Goal: Find specific page/section: Find specific page/section

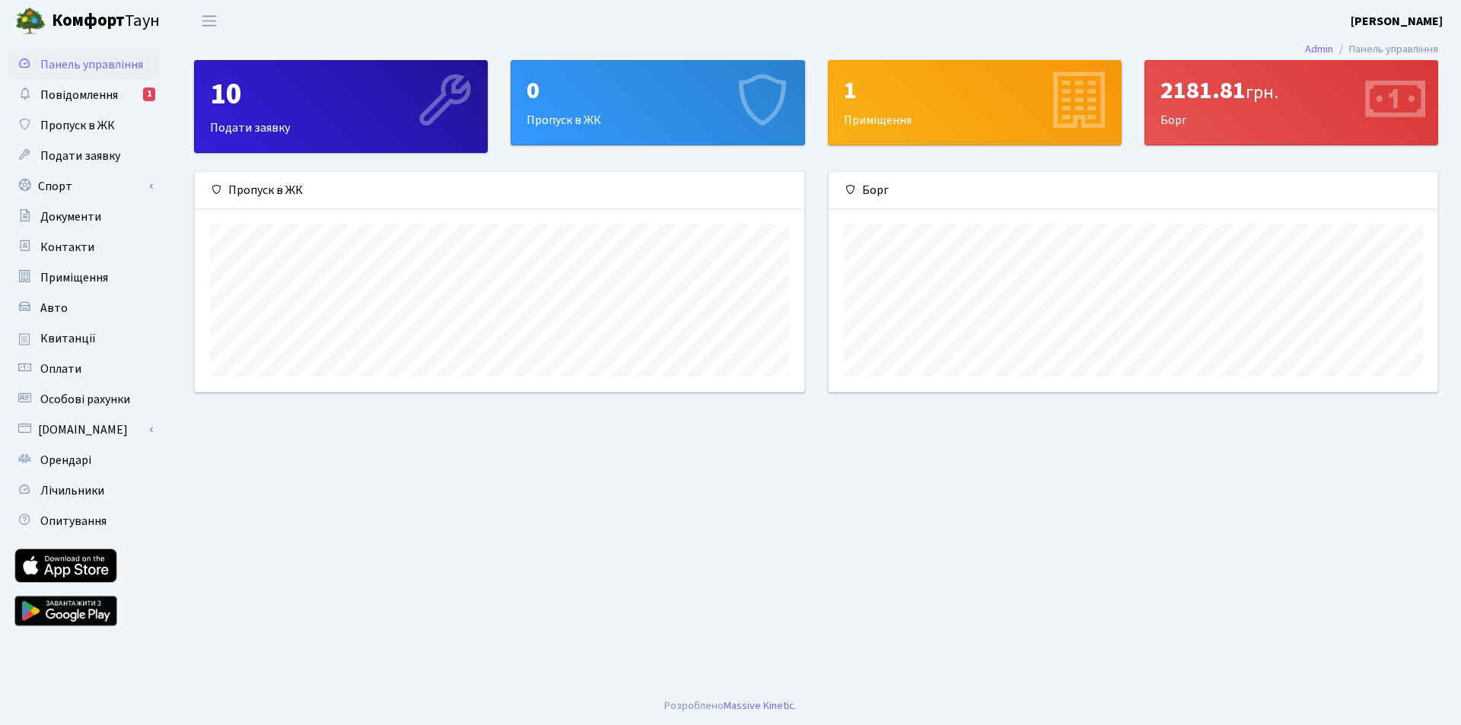
scroll to position [220, 609]
click at [139, 97] on link "Повідомлення 1" at bounding box center [84, 95] width 152 height 30
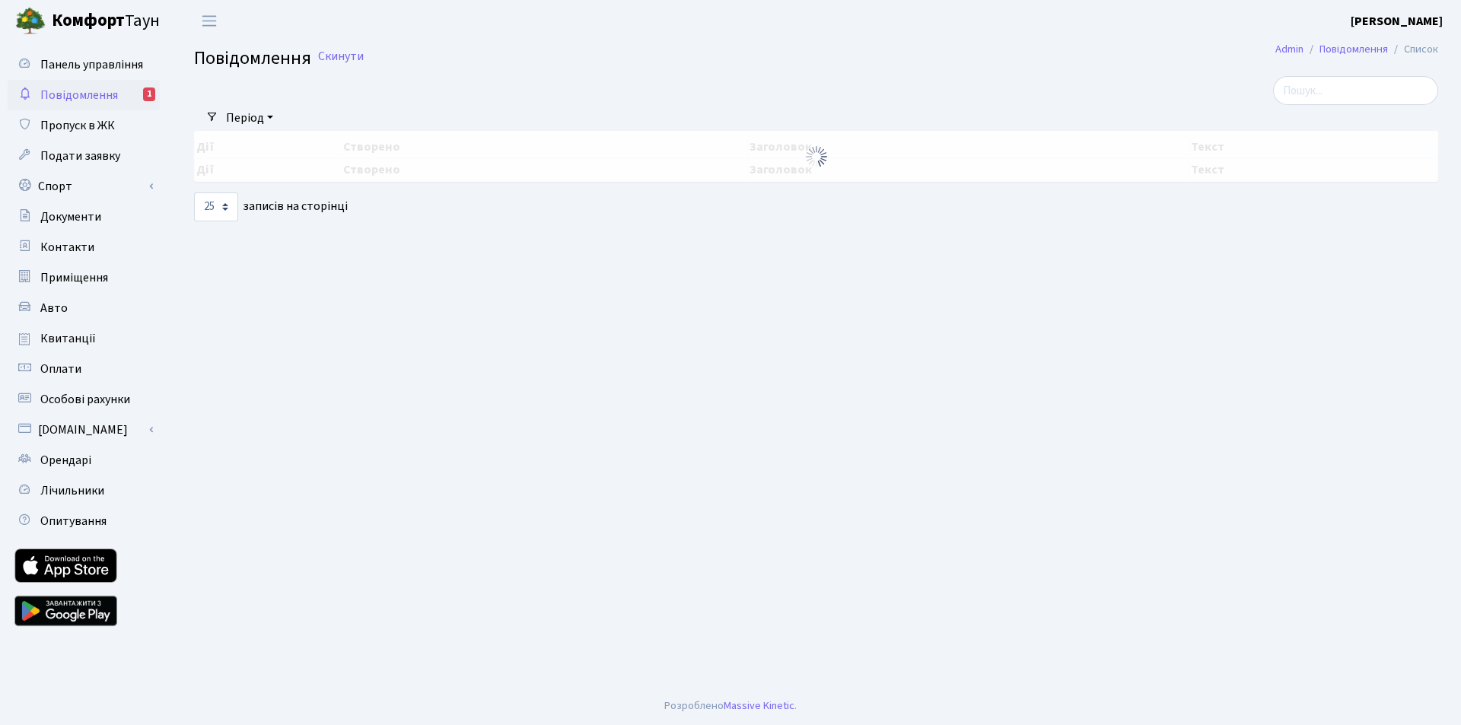
select select "25"
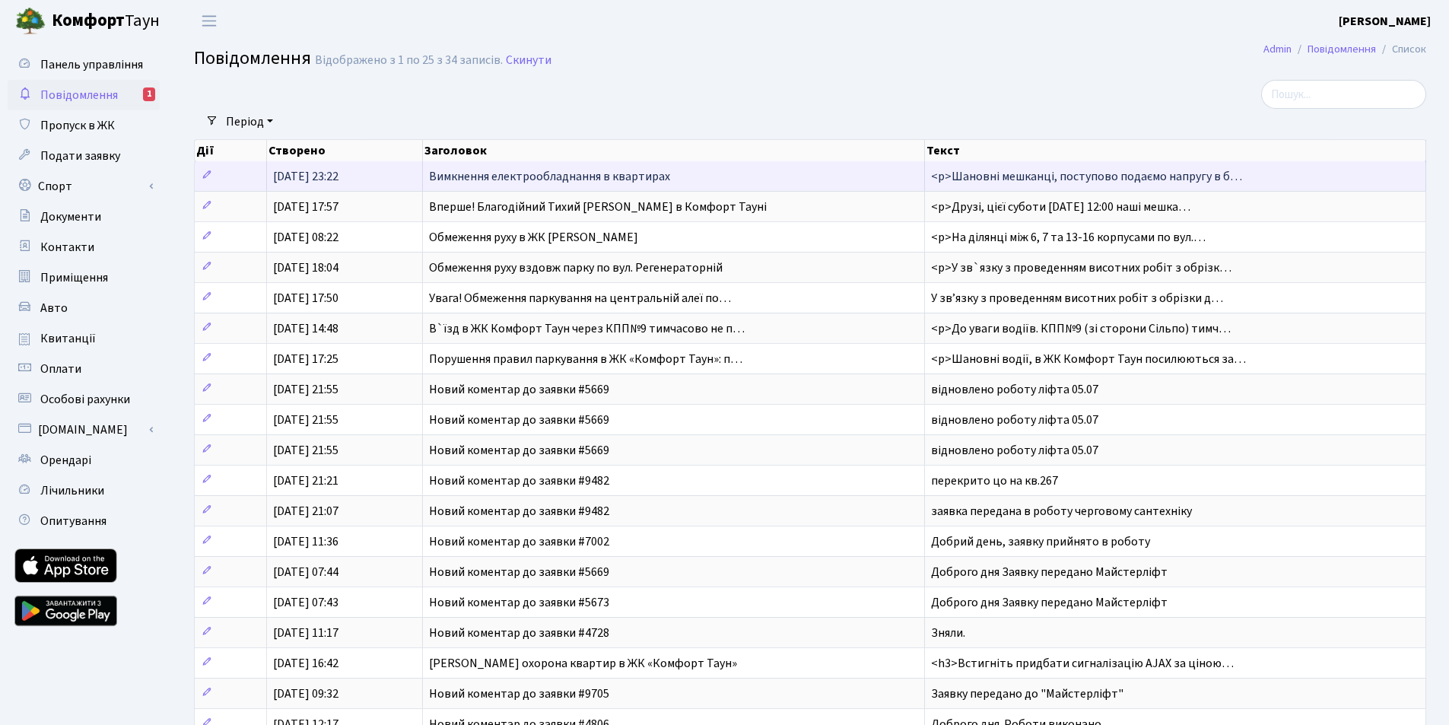
click at [475, 173] on span "Вимкнення електрообладнання в квартирах" at bounding box center [549, 176] width 241 height 17
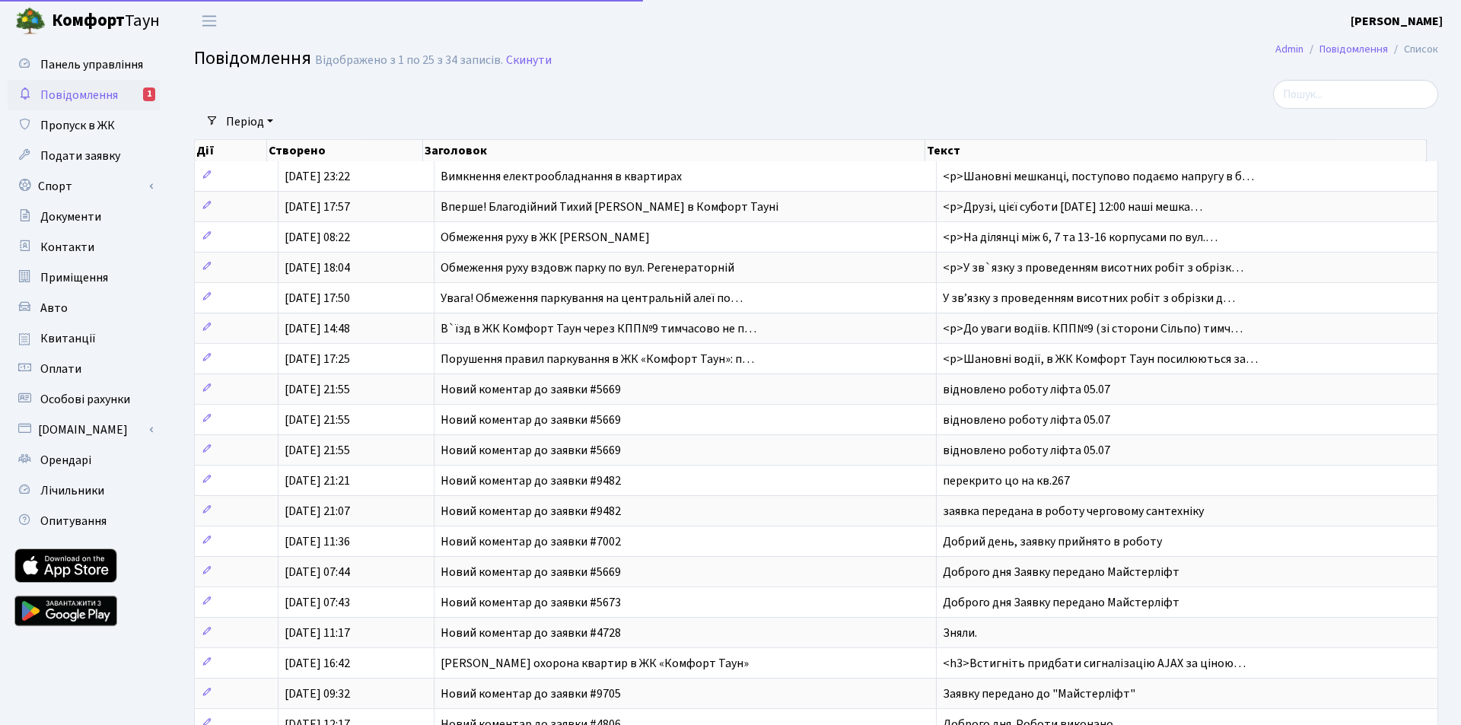
select select "25"
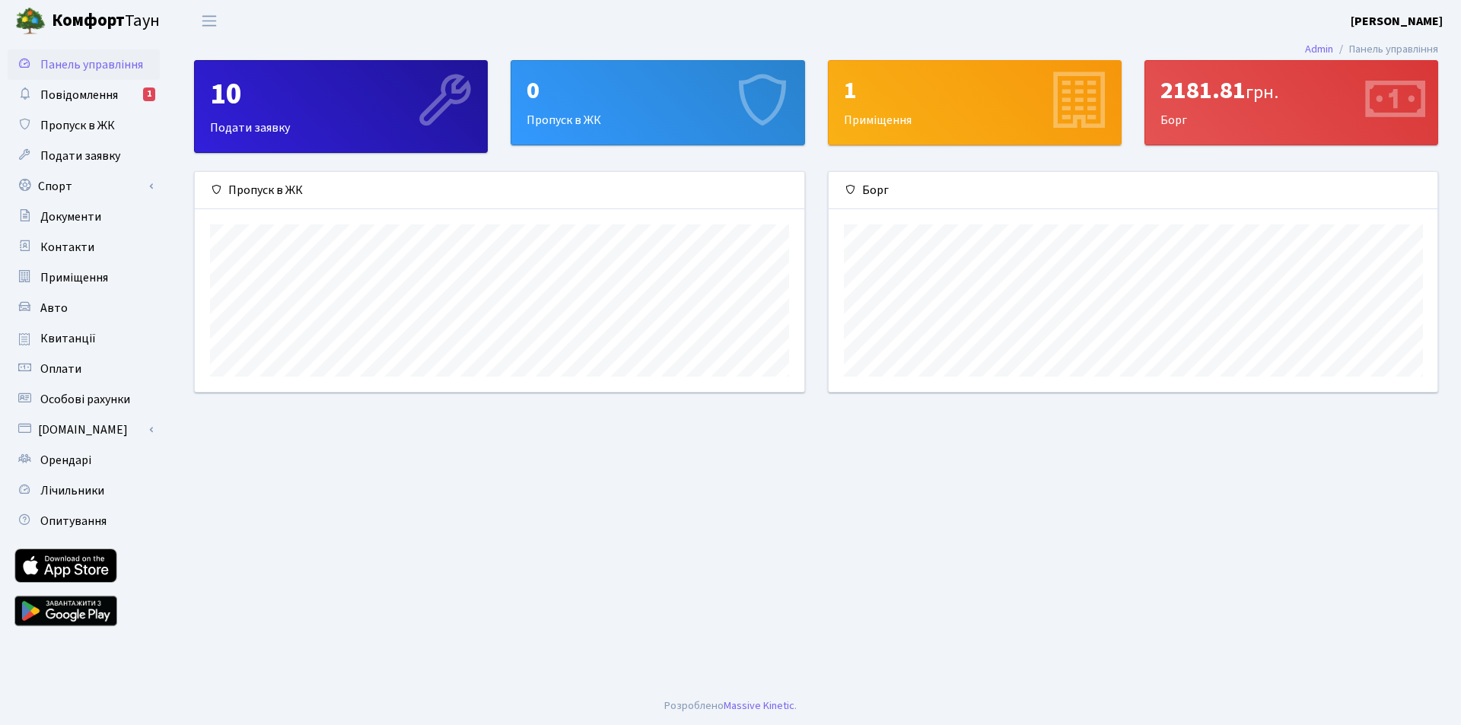
scroll to position [220, 609]
click at [101, 98] on span "Повідомлення" at bounding box center [79, 95] width 78 height 17
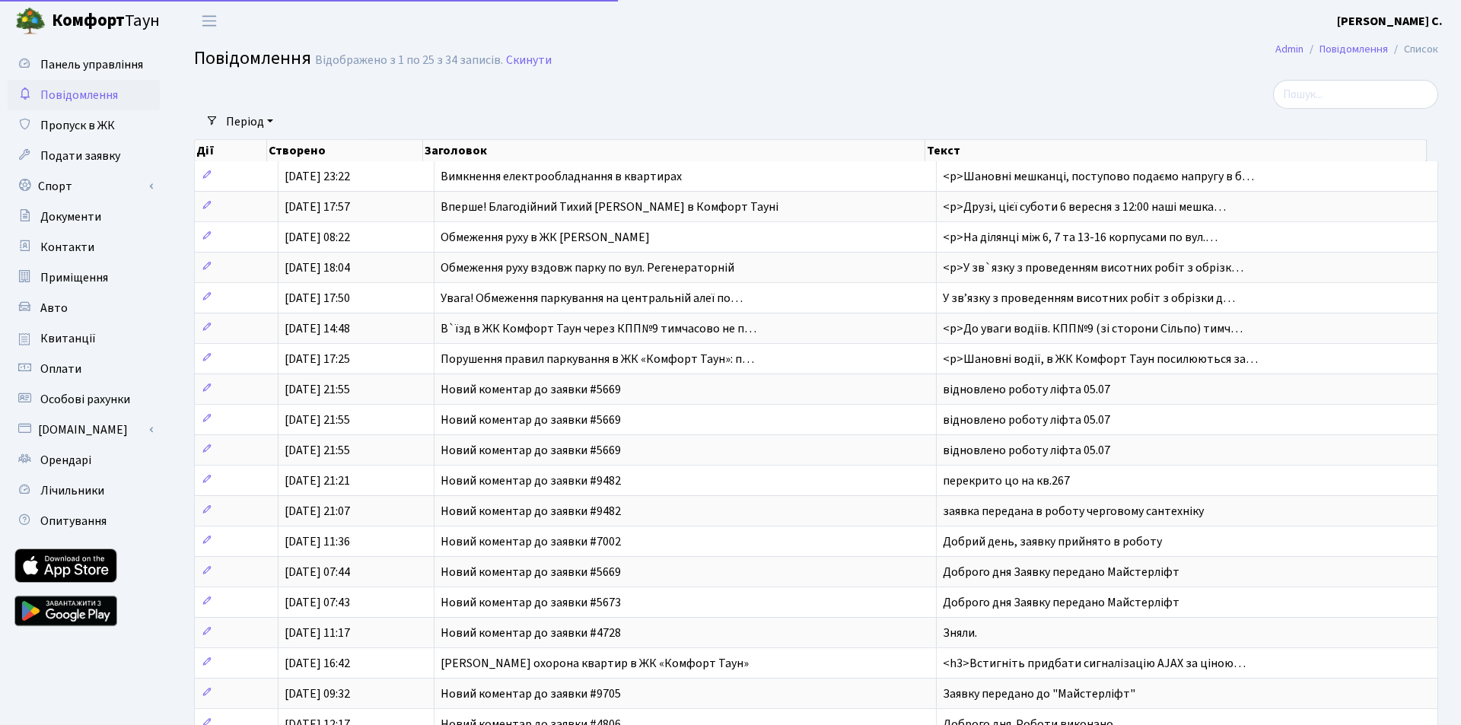
select select "25"
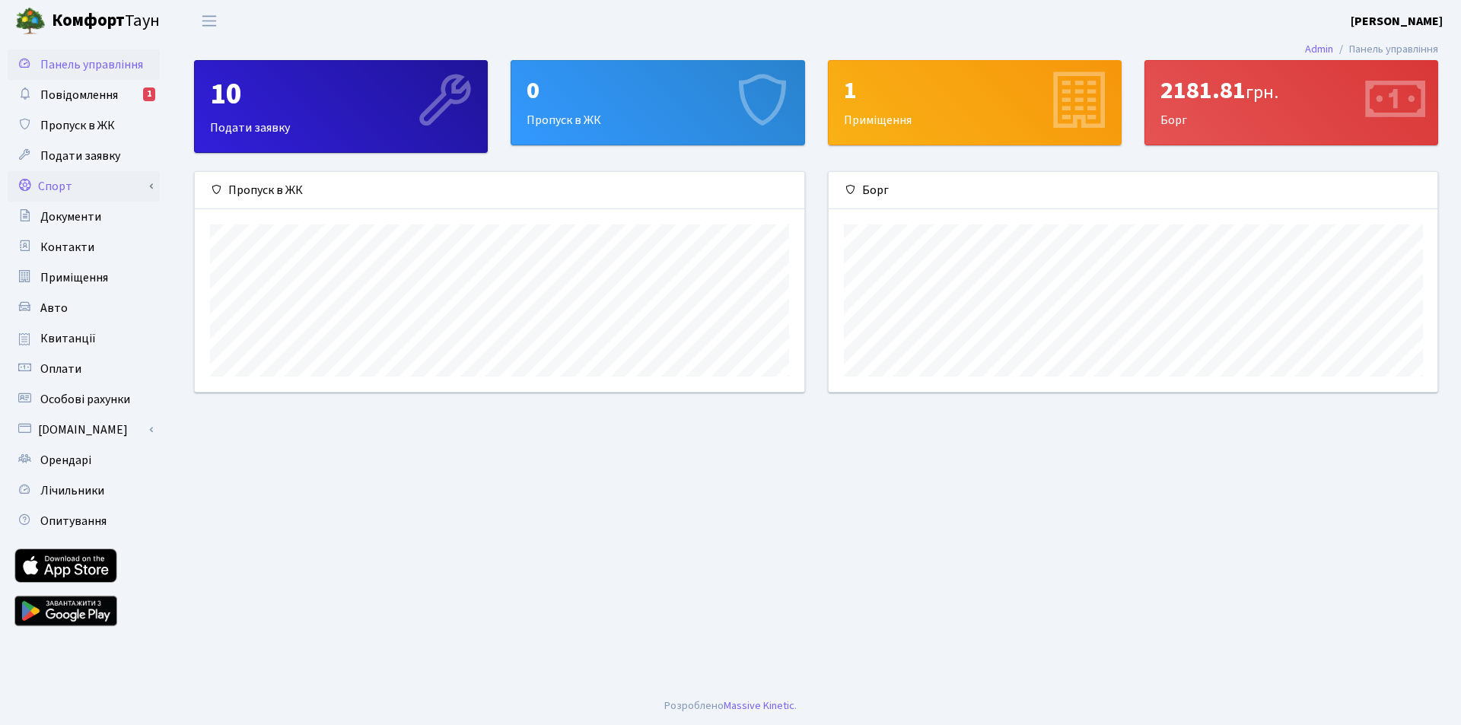
scroll to position [220, 609]
click at [84, 370] on link "Оплати" at bounding box center [84, 369] width 152 height 30
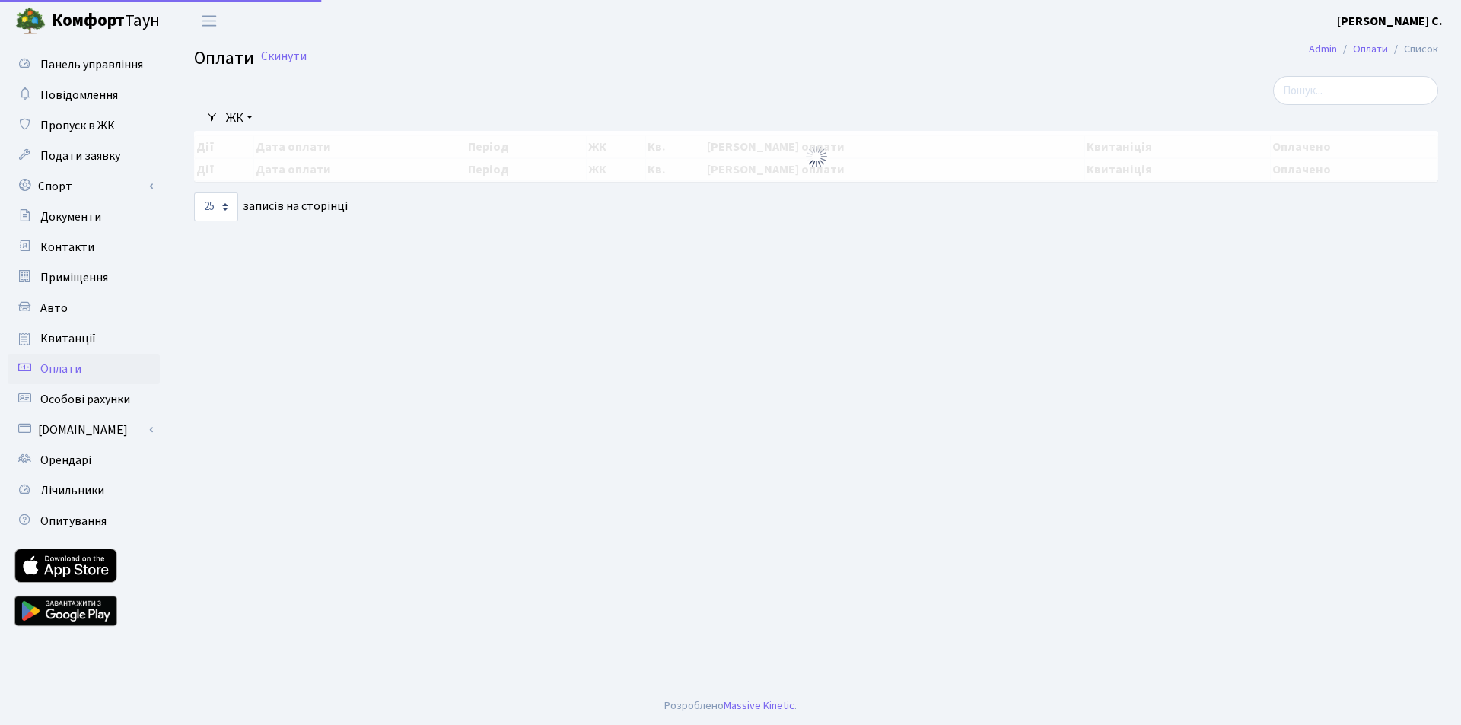
select select "25"
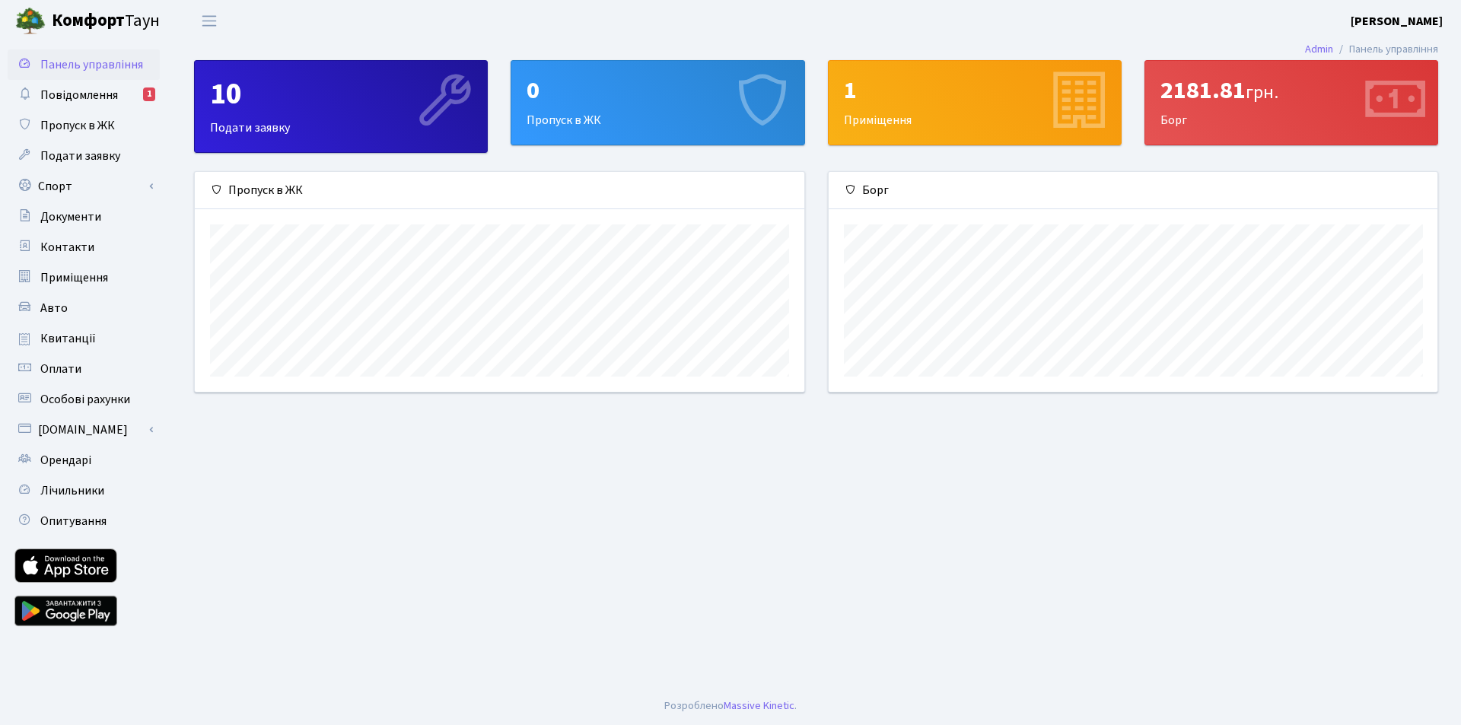
scroll to position [220, 609]
